Goal: Transaction & Acquisition: Purchase product/service

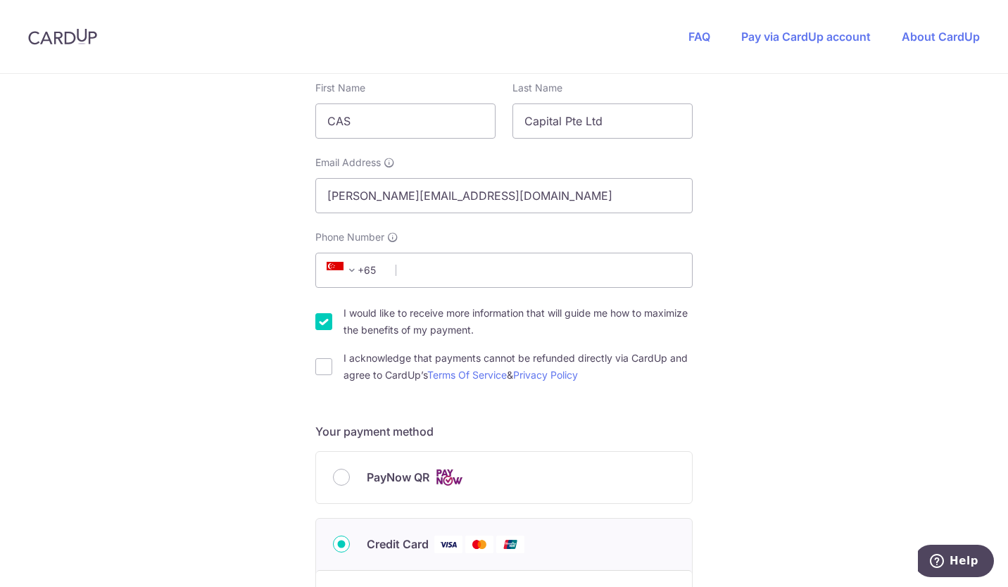
scroll to position [234, 0]
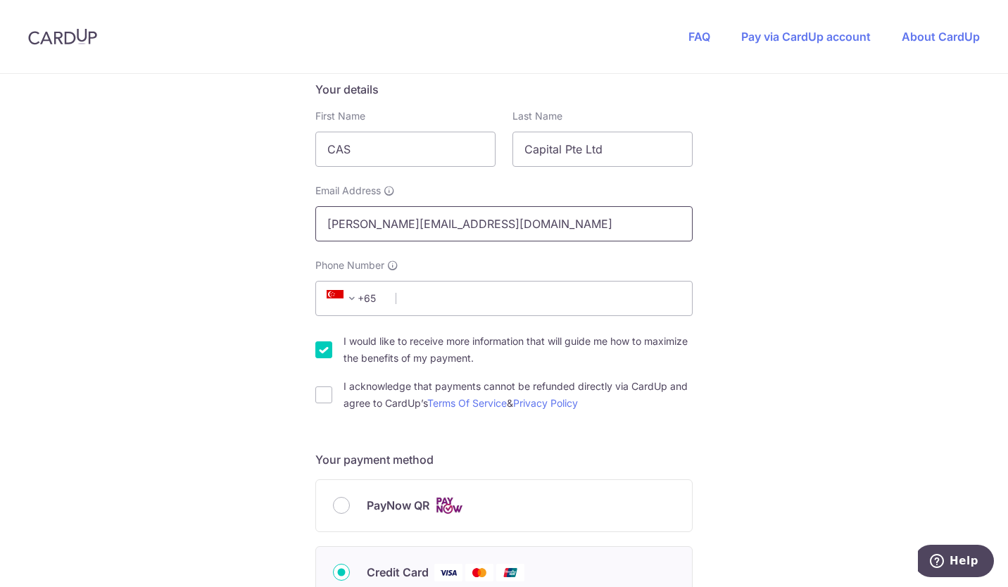
drag, startPoint x: 590, startPoint y: 230, endPoint x: 221, endPoint y: 230, distance: 368.9
click at [221, 230] on div "You are paying UPVUE PTE. LTD. UPVUE PTE. LTD. uses CardUp to accept payments. …" at bounding box center [504, 527] width 1008 height 1374
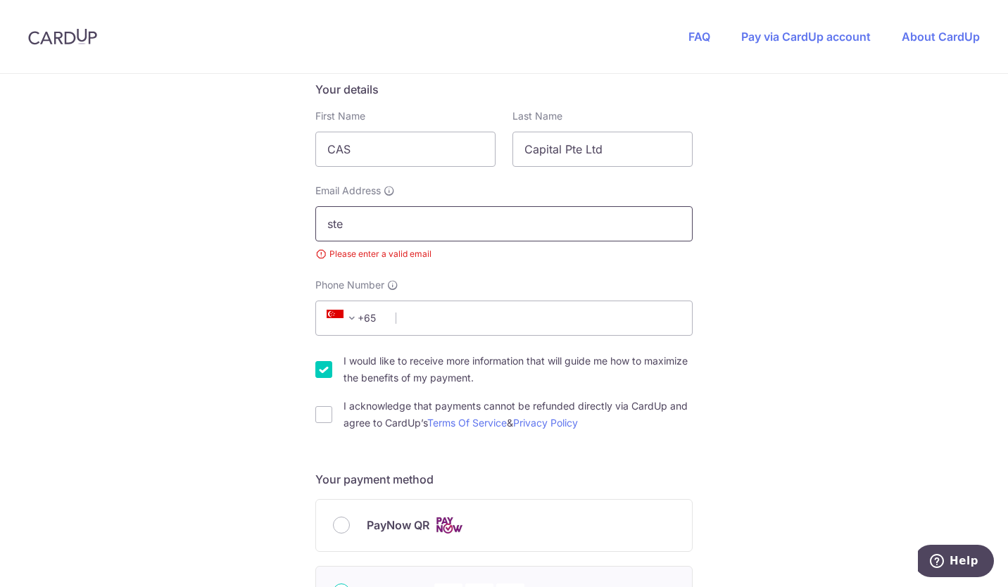
type input "Steven@mcmillanwoodspac.com"
type input "81396652"
type input "308214"
type input "33 Mandalay road"
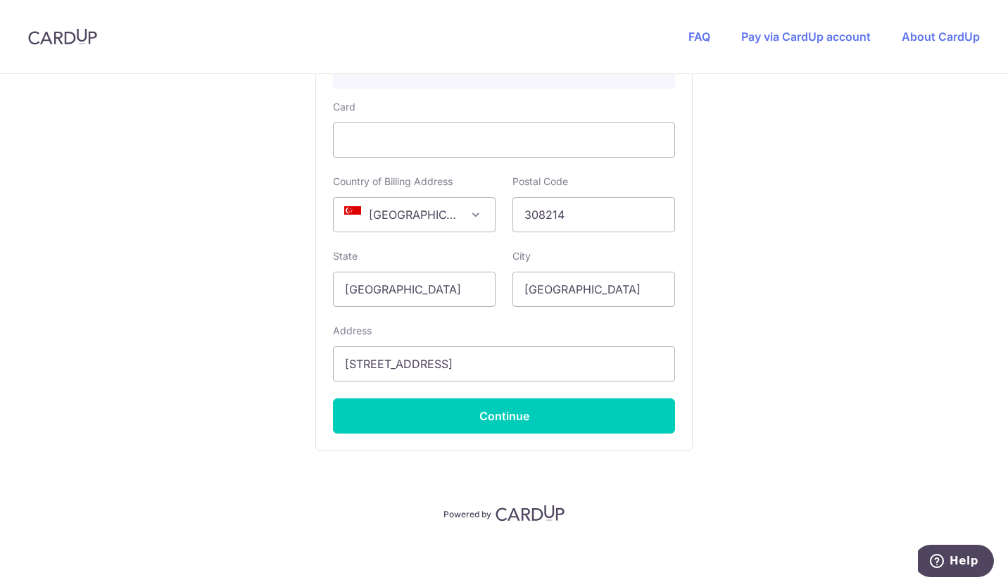
scroll to position [296, 0]
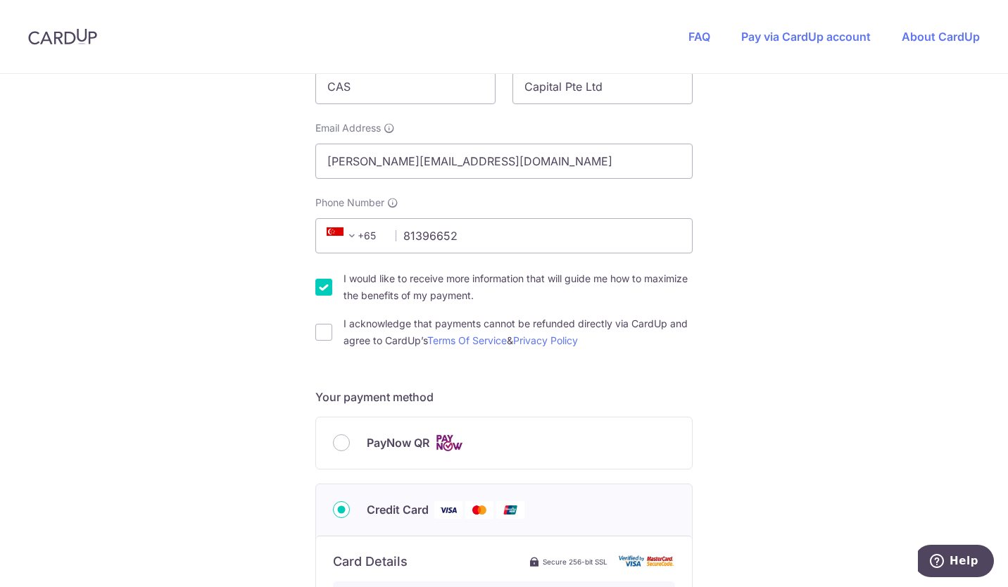
click at [321, 325] on input "I acknowledge that payments cannot be refunded directly via CardUp and agree to…" at bounding box center [323, 332] width 17 height 17
checkbox input "true"
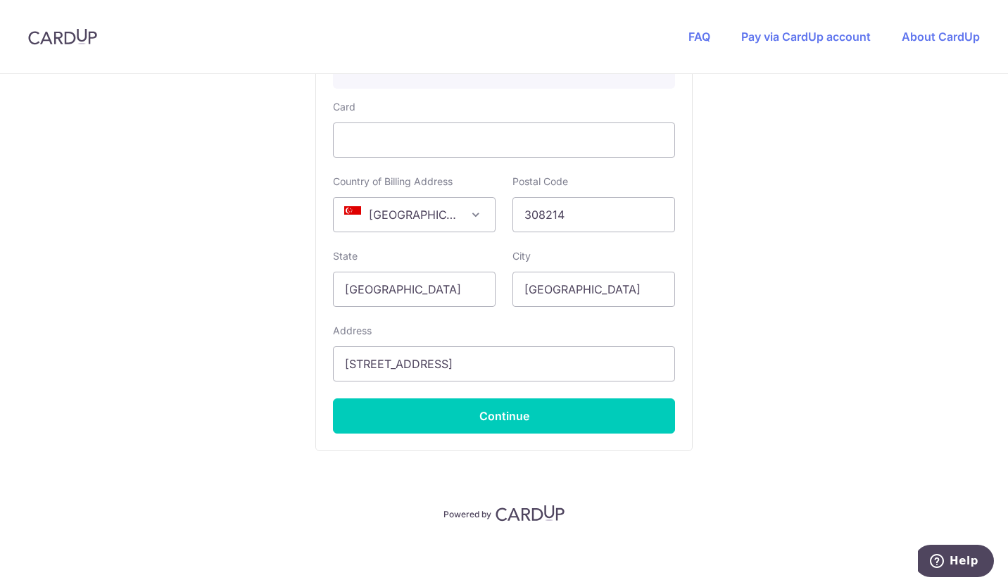
drag, startPoint x: 1000, startPoint y: 466, endPoint x: 1001, endPoint y: 387, distance: 78.9
click at [1001, 387] on section "You are paying UPVUE PTE. LTD. UPVUE PTE. LTD. uses CardUp to accept payments. …" at bounding box center [504, 330] width 1008 height 513
click at [520, 416] on button "Continue" at bounding box center [504, 415] width 342 height 35
type input "**** 7948"
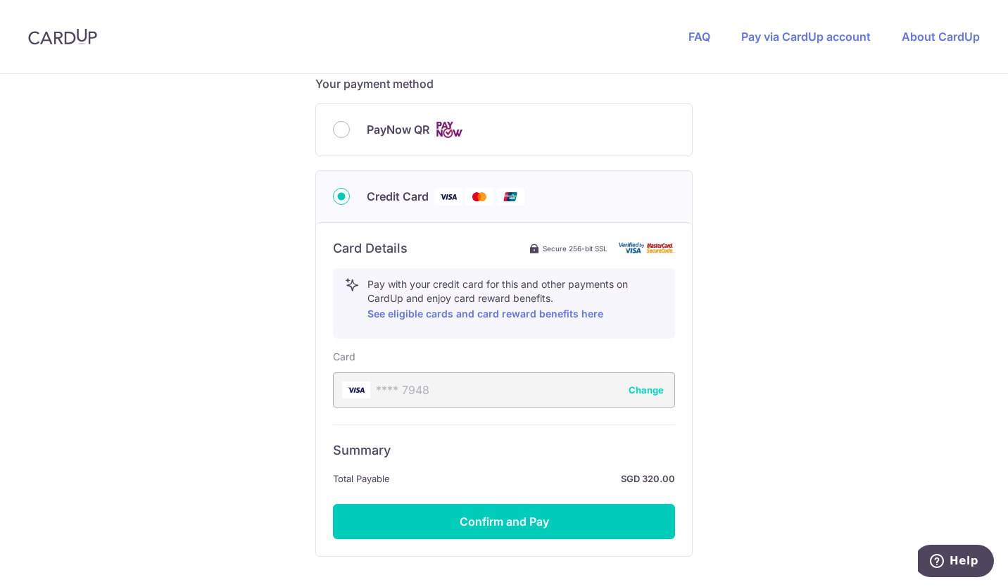
scroll to position [715, 0]
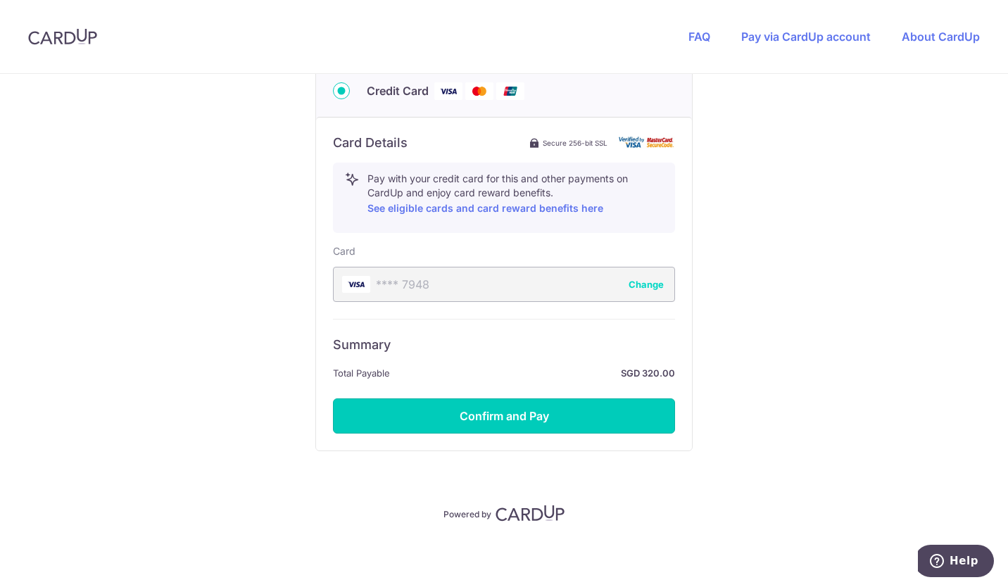
click at [528, 416] on button "Confirm and Pay" at bounding box center [504, 415] width 342 height 35
